Goal: Check status: Check status

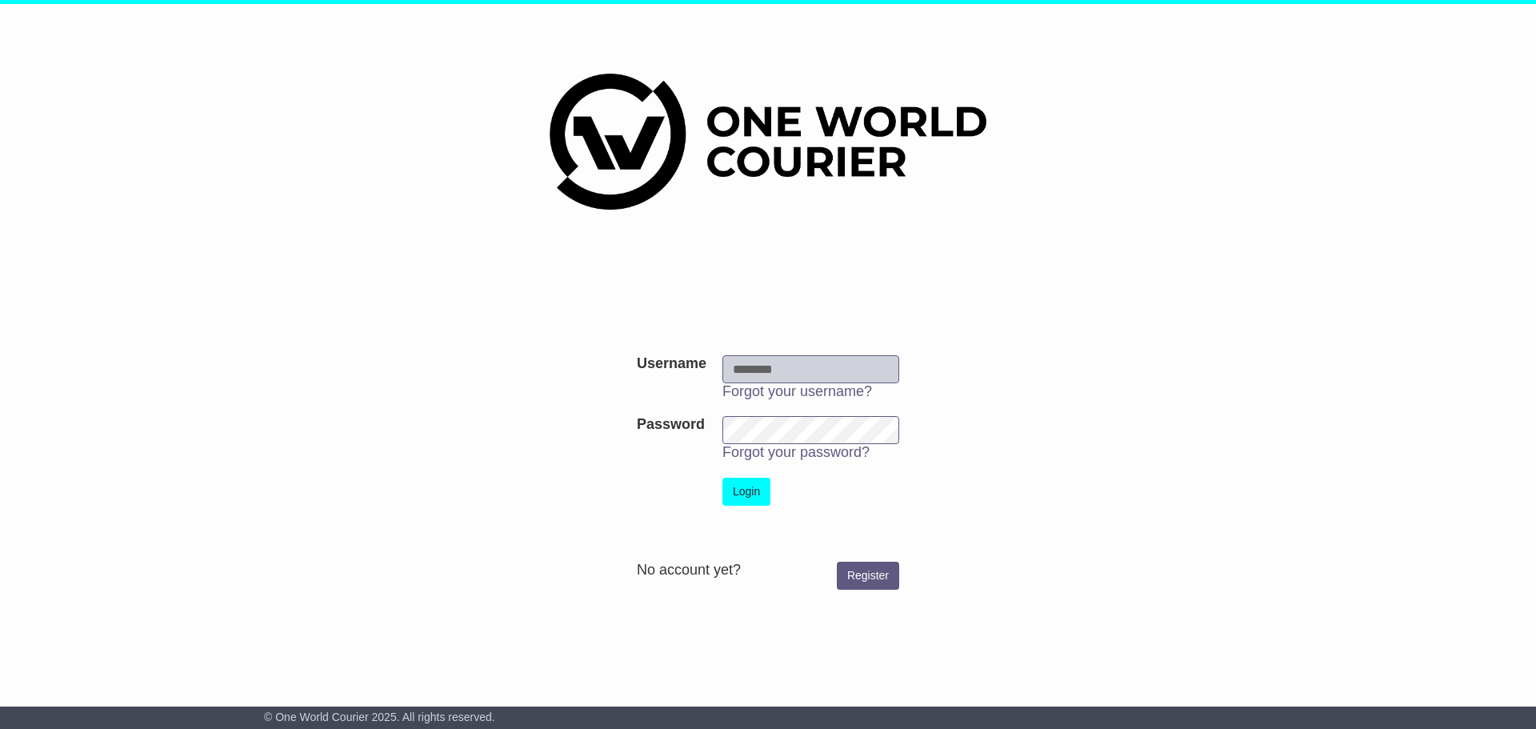
click at [766, 366] on input "Username" at bounding box center [810, 369] width 177 height 28
type input "**********"
click at [744, 495] on button "Login" at bounding box center [746, 492] width 48 height 28
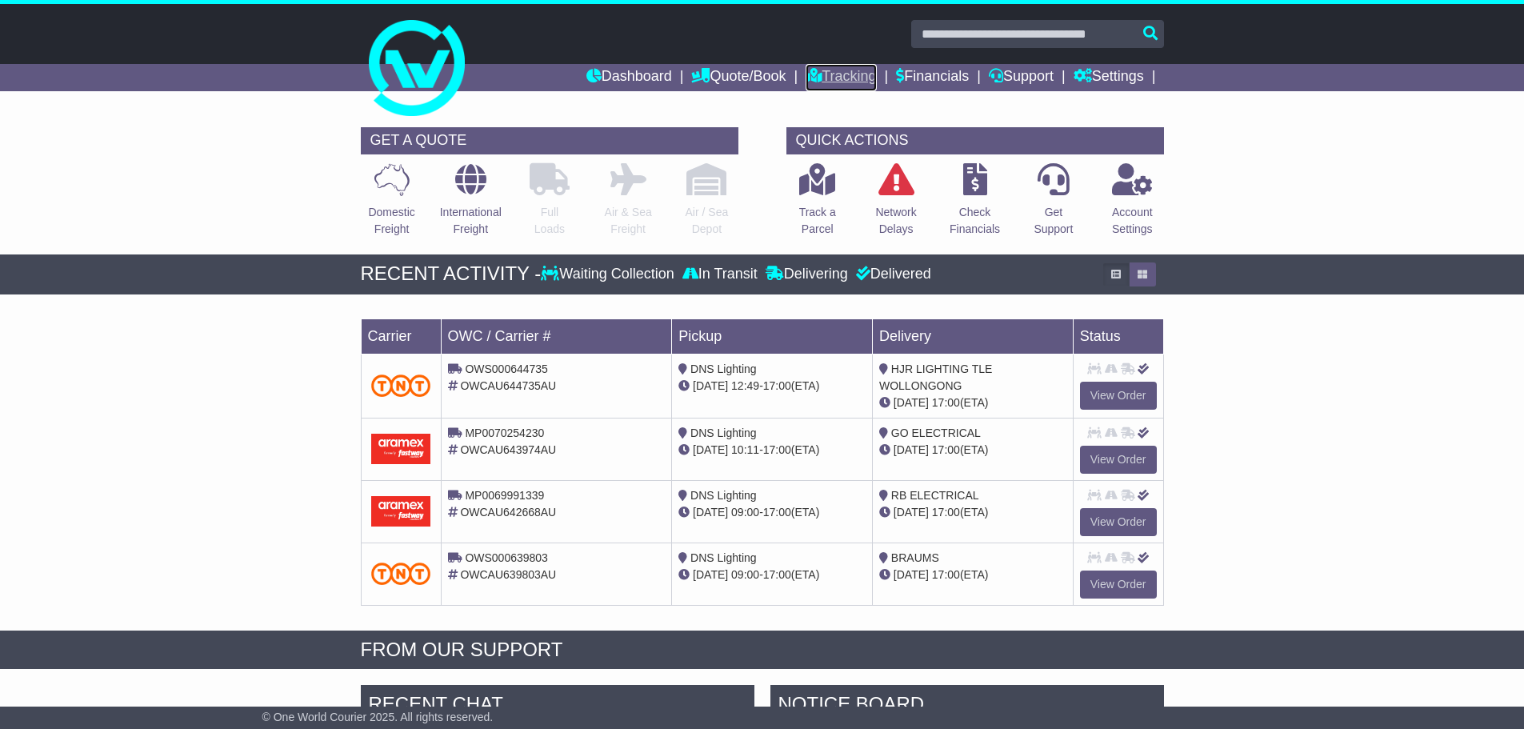
click at [828, 77] on link "Tracking" at bounding box center [841, 77] width 70 height 27
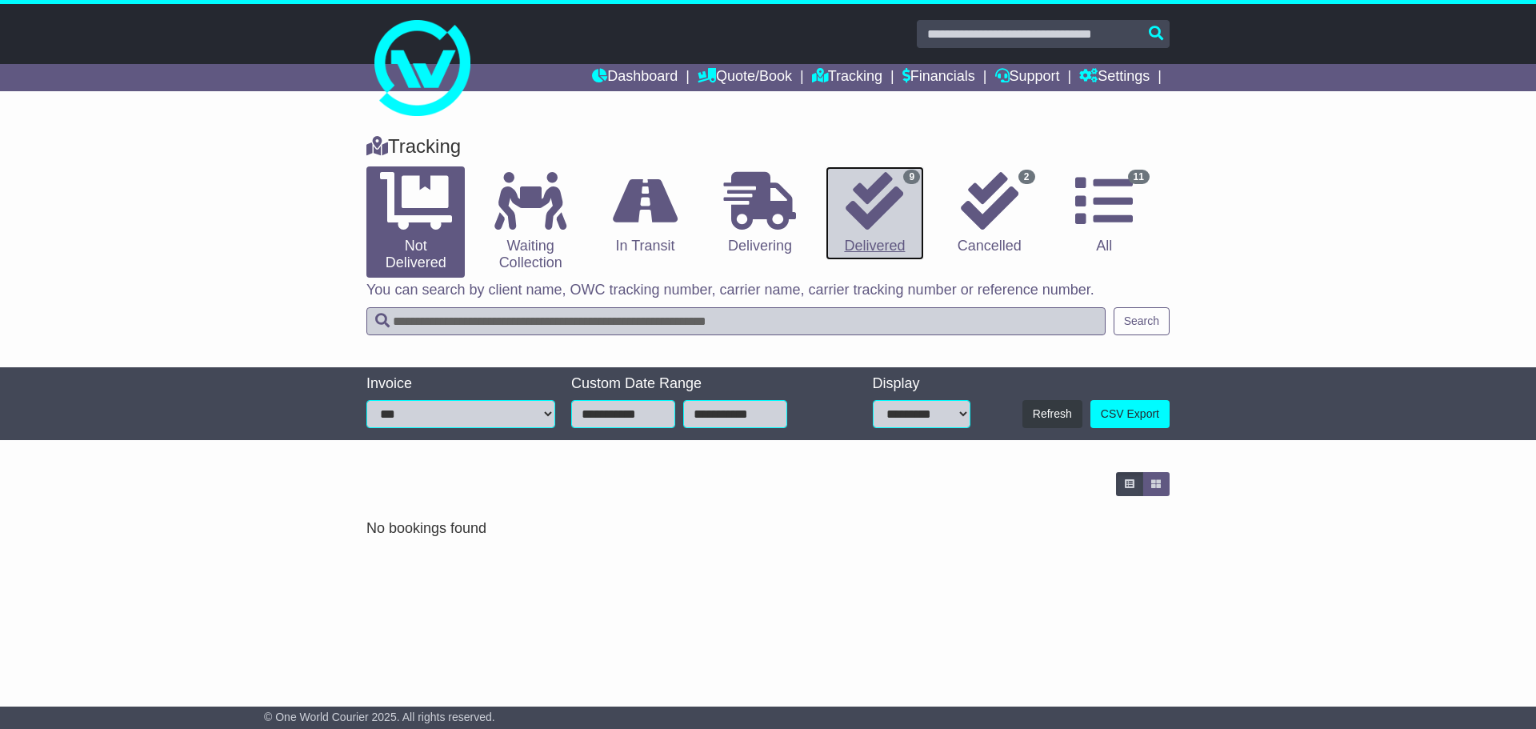
click at [875, 216] on icon at bounding box center [875, 201] width 58 height 58
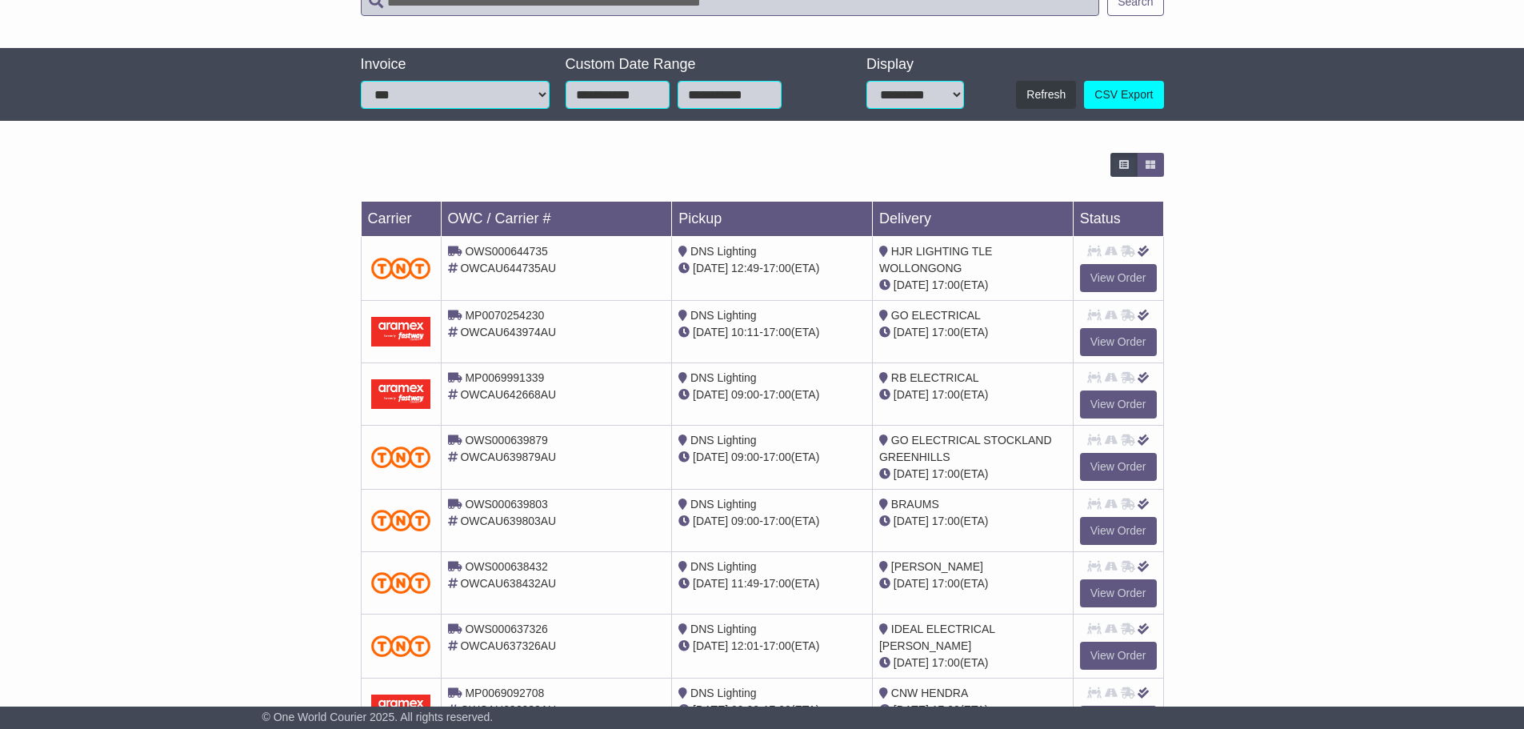
scroll to position [320, 0]
